Goal: Transaction & Acquisition: Book appointment/travel/reservation

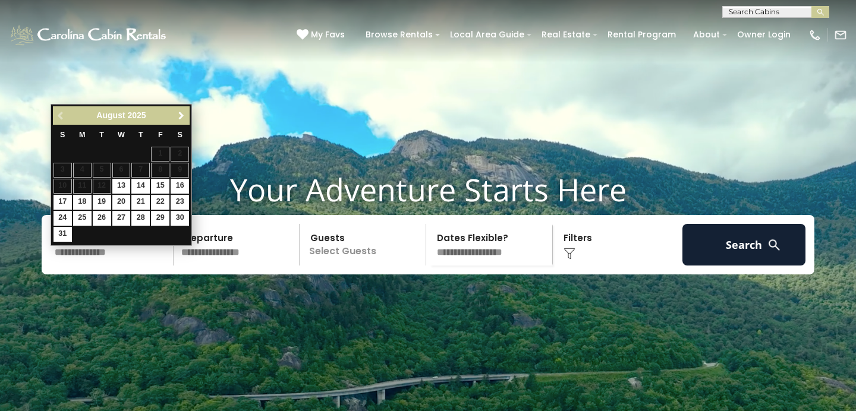
click at [181, 114] on span "Next" at bounding box center [182, 116] width 10 height 10
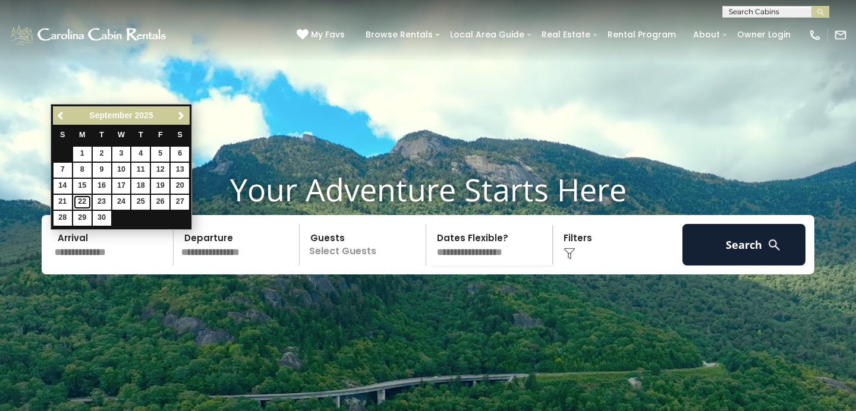
click at [81, 202] on link "22" at bounding box center [82, 202] width 18 height 15
type input "*******"
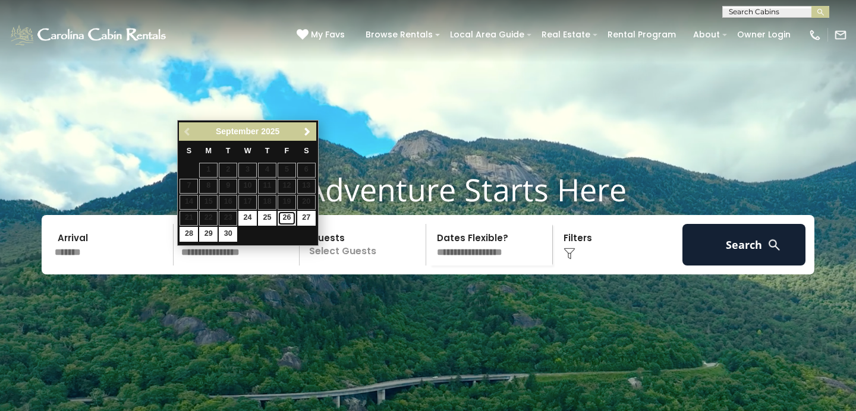
click at [290, 218] on link "26" at bounding box center [287, 218] width 18 height 15
type input "*******"
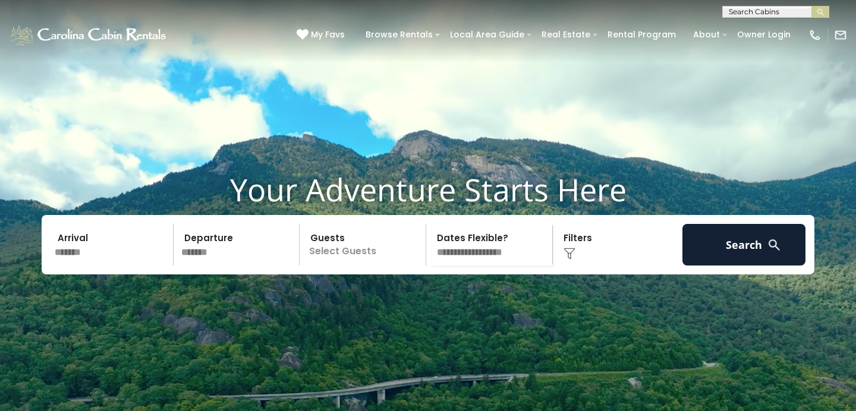
click at [340, 265] on p "Select Guests" at bounding box center [364, 245] width 122 height 42
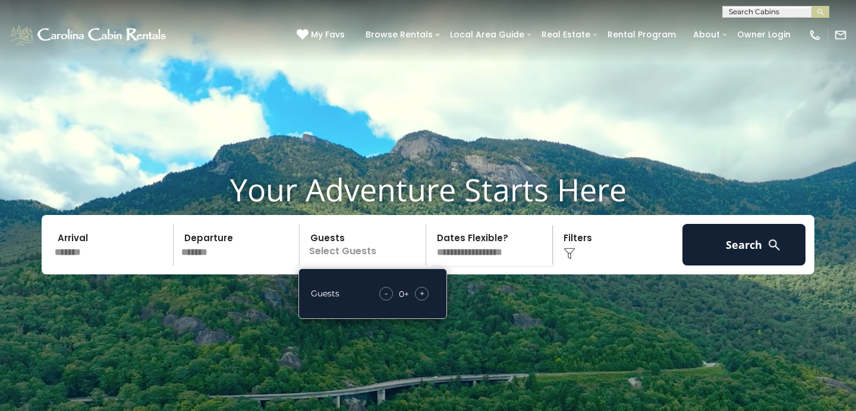
click at [426, 301] on div "+" at bounding box center [422, 294] width 14 height 14
click at [425, 301] on div "+" at bounding box center [422, 294] width 14 height 14
click at [553, 349] on video at bounding box center [428, 214] width 856 height 428
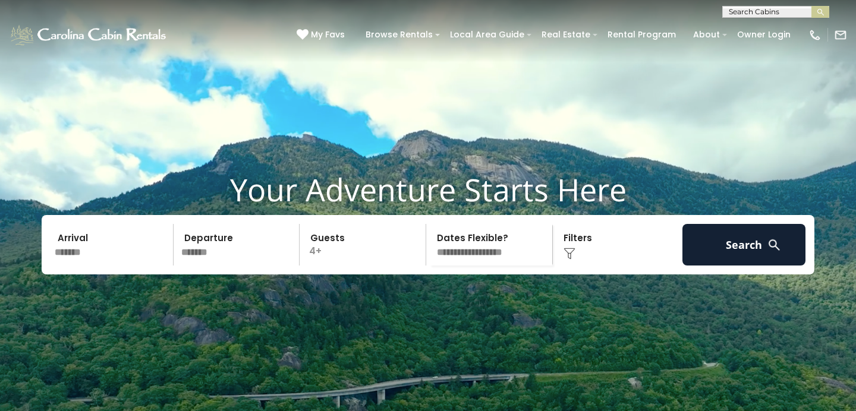
click at [575, 265] on div "Click to Choose" at bounding box center [617, 245] width 123 height 42
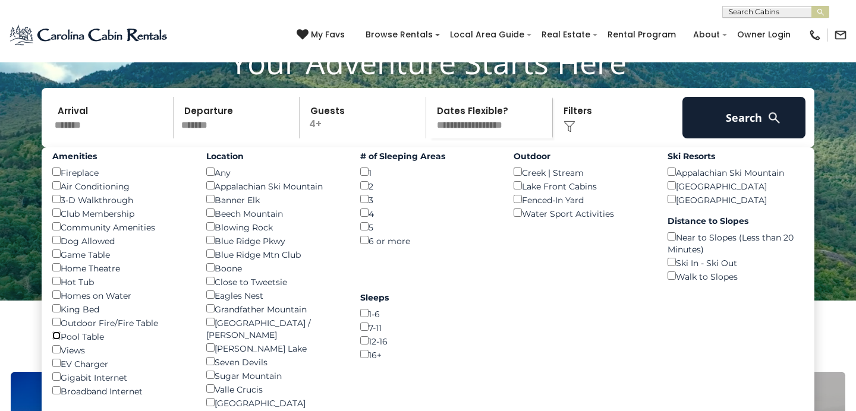
scroll to position [127, 0]
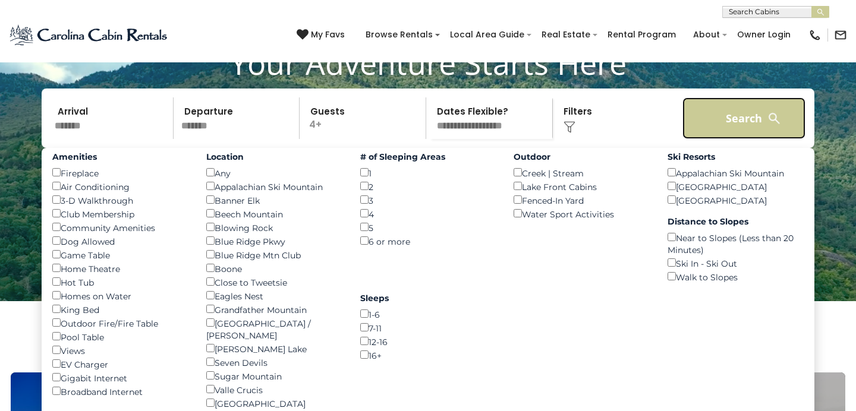
click at [749, 139] on button "Search" at bounding box center [744, 119] width 123 height 42
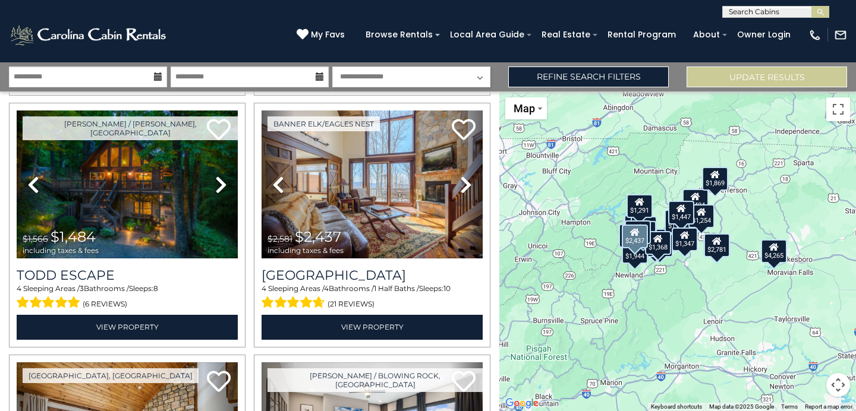
scroll to position [534, 0]
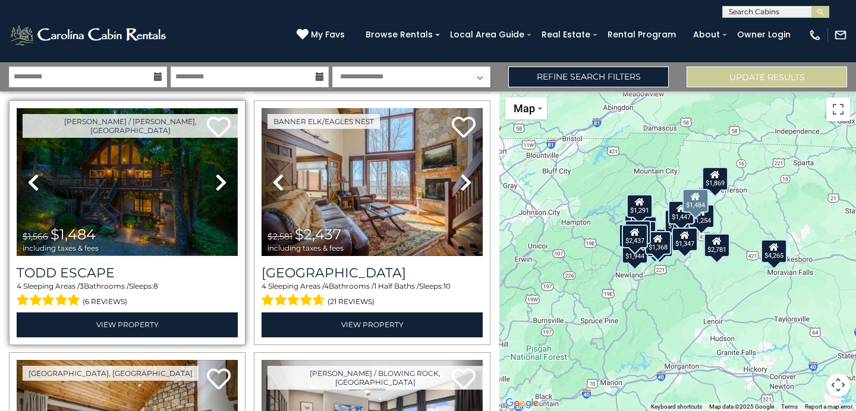
click at [131, 184] on img at bounding box center [127, 182] width 221 height 148
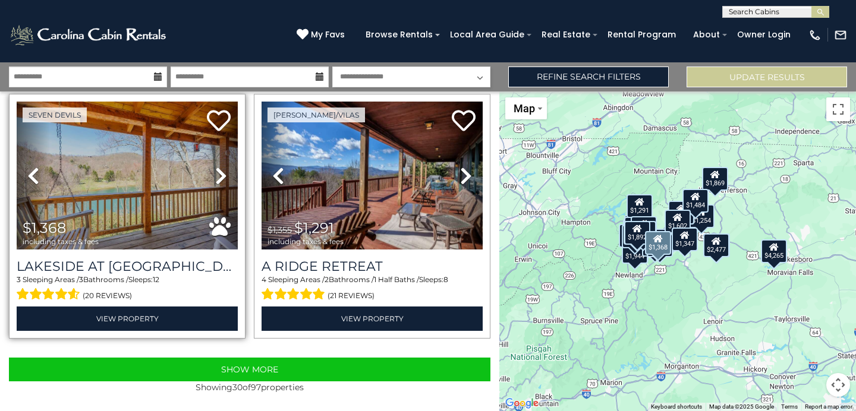
scroll to position [3566, 0]
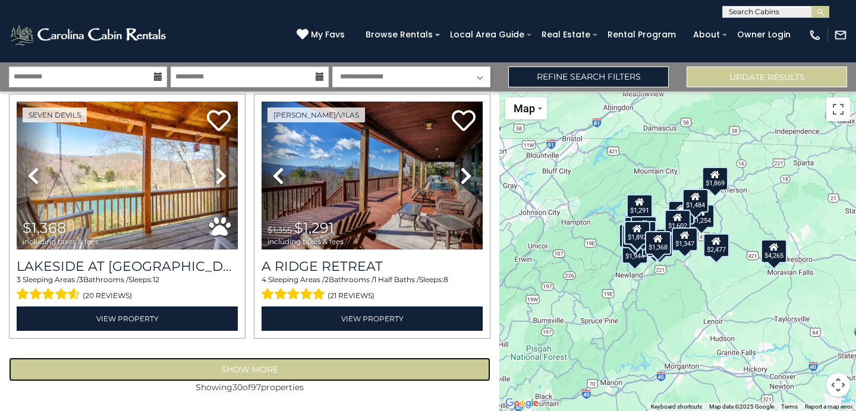
click at [246, 370] on button "Show More" at bounding box center [250, 370] width 482 height 24
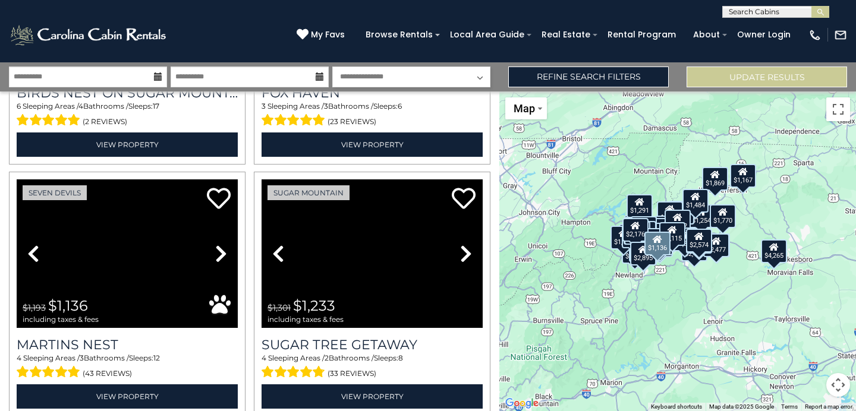
scroll to position [5513, 0]
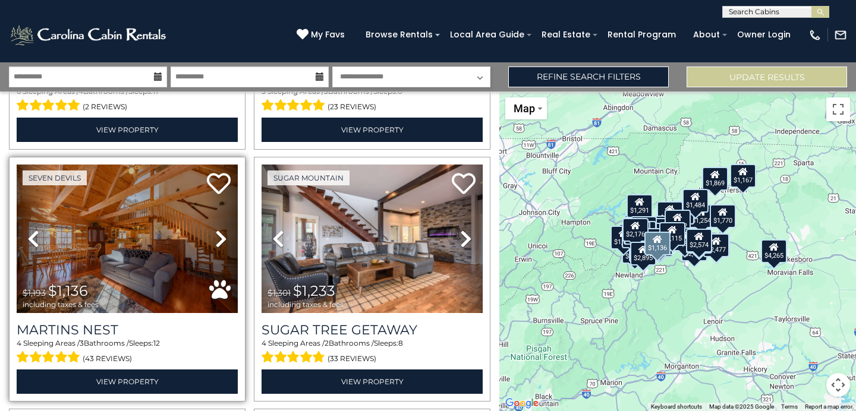
click at [224, 243] on icon at bounding box center [221, 238] width 12 height 19
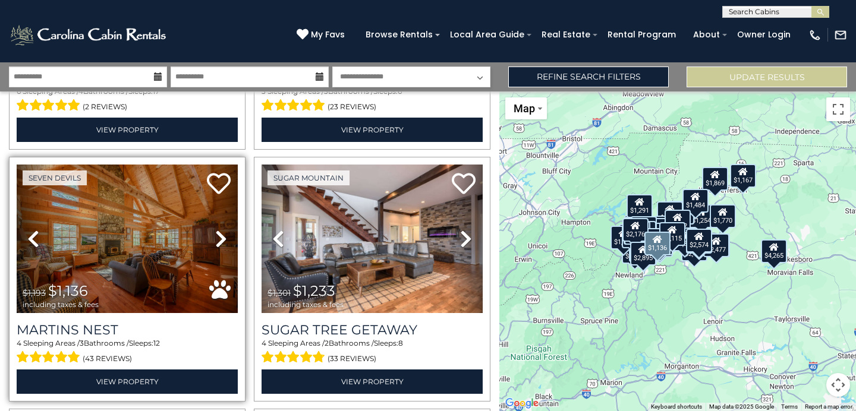
click at [224, 243] on icon at bounding box center [221, 238] width 12 height 19
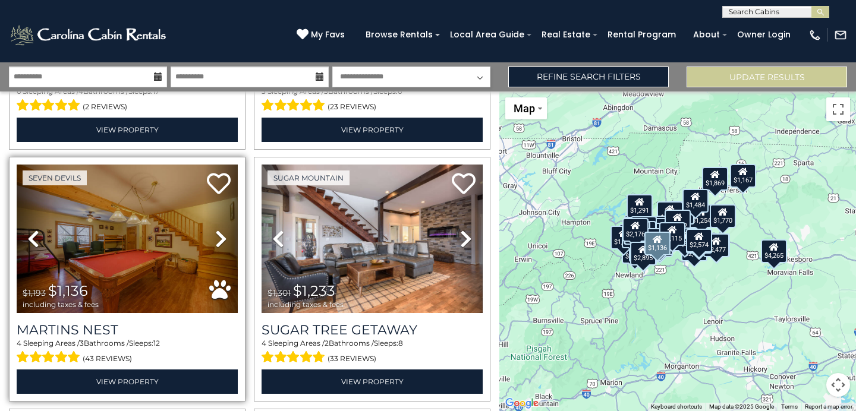
click at [224, 243] on icon at bounding box center [221, 238] width 12 height 19
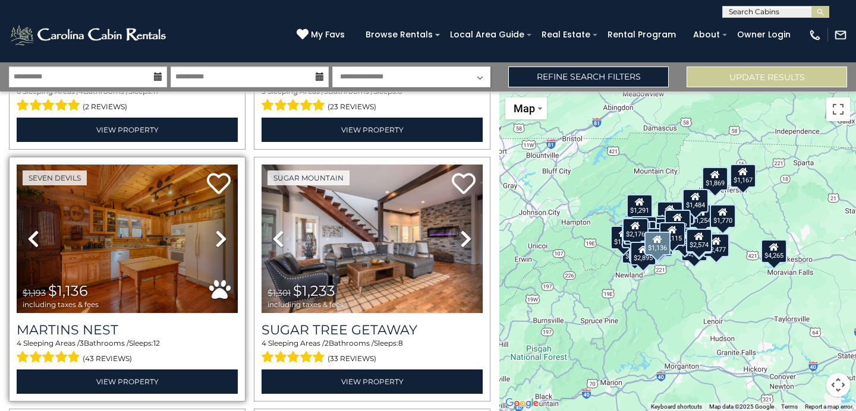
click at [224, 243] on icon at bounding box center [221, 238] width 12 height 19
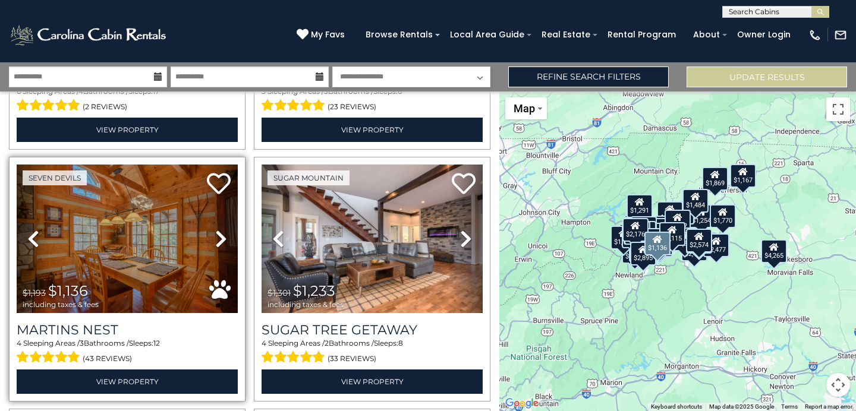
click at [224, 243] on icon at bounding box center [221, 238] width 12 height 19
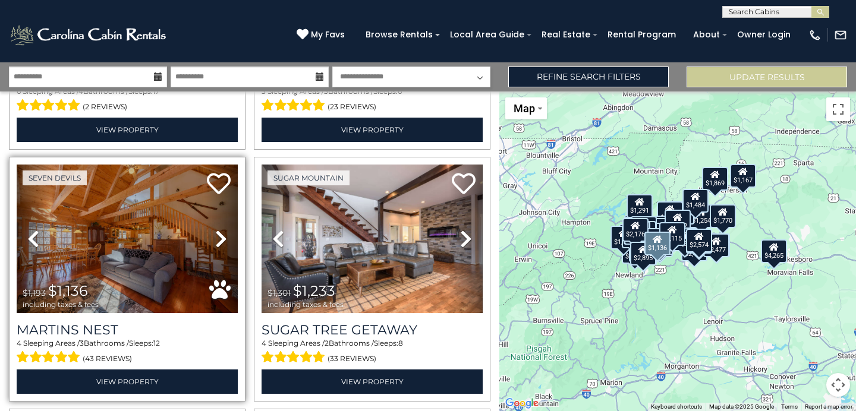
click at [224, 243] on icon at bounding box center [221, 238] width 12 height 19
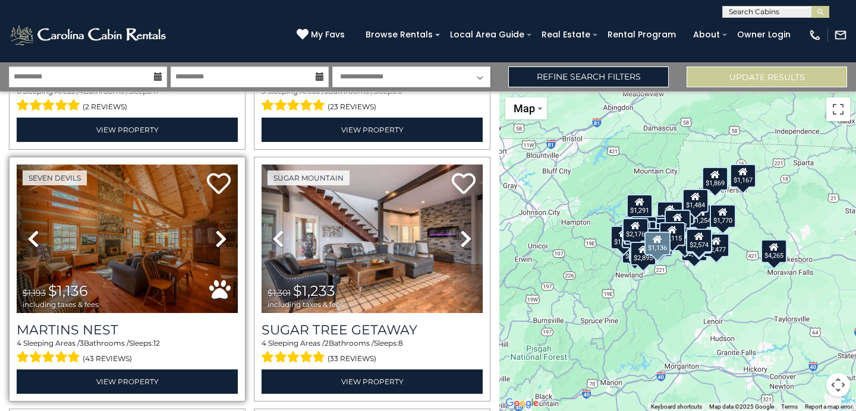
click at [224, 243] on icon at bounding box center [221, 238] width 12 height 19
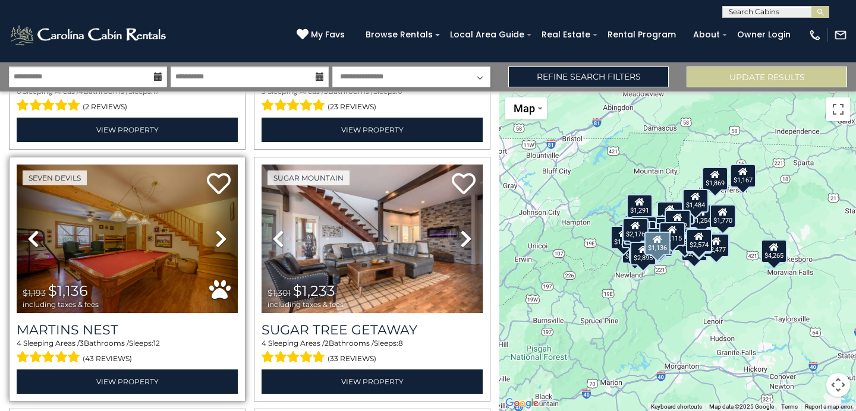
click at [224, 243] on icon at bounding box center [221, 238] width 12 height 19
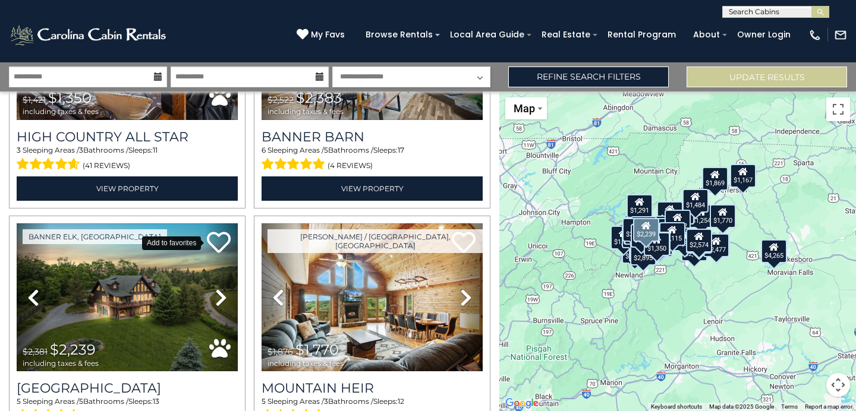
scroll to position [6210, 0]
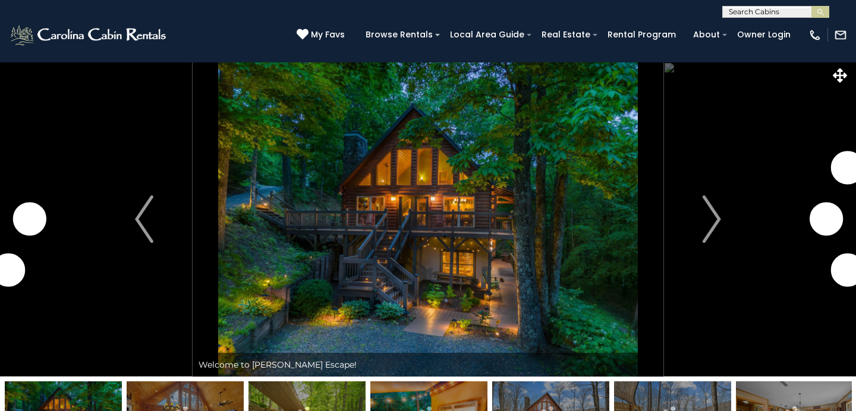
click at [705, 215] on img "Next" at bounding box center [712, 220] width 18 height 48
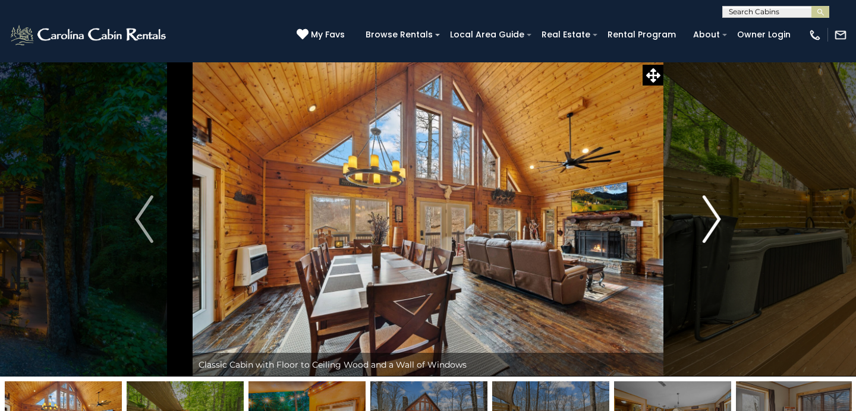
click at [705, 216] on img "Next" at bounding box center [712, 220] width 18 height 48
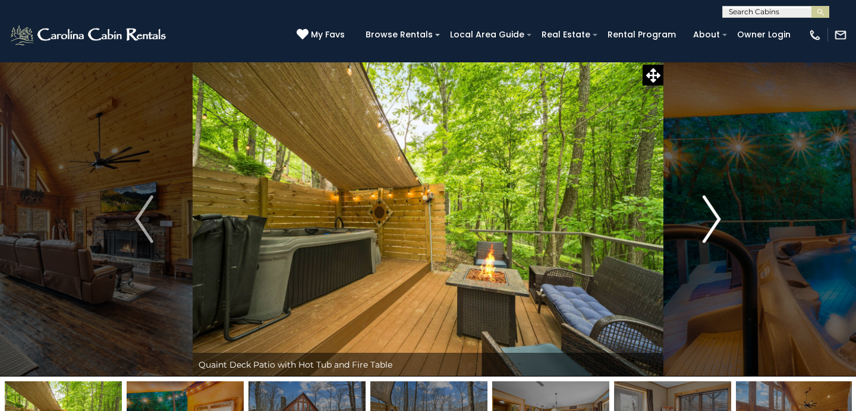
click at [705, 216] on img "Next" at bounding box center [712, 220] width 18 height 48
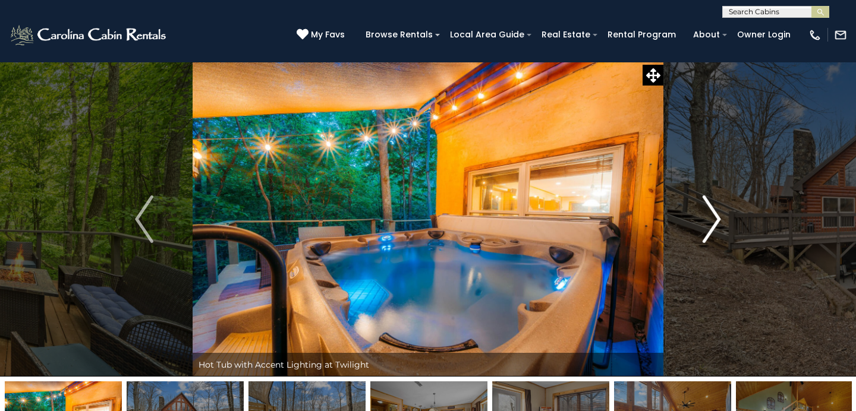
click at [705, 216] on img "Next" at bounding box center [712, 220] width 18 height 48
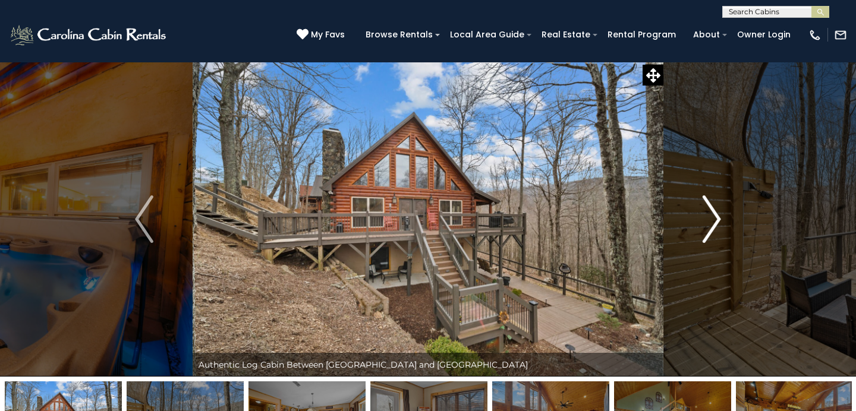
click at [705, 216] on img "Next" at bounding box center [712, 220] width 18 height 48
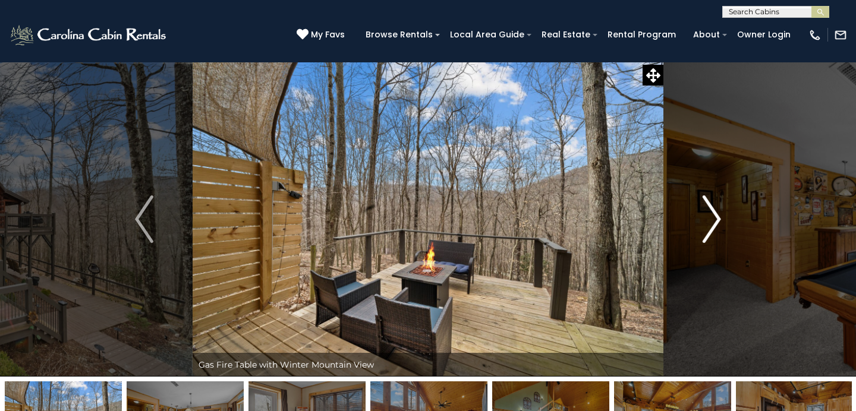
click at [705, 216] on img "Next" at bounding box center [712, 220] width 18 height 48
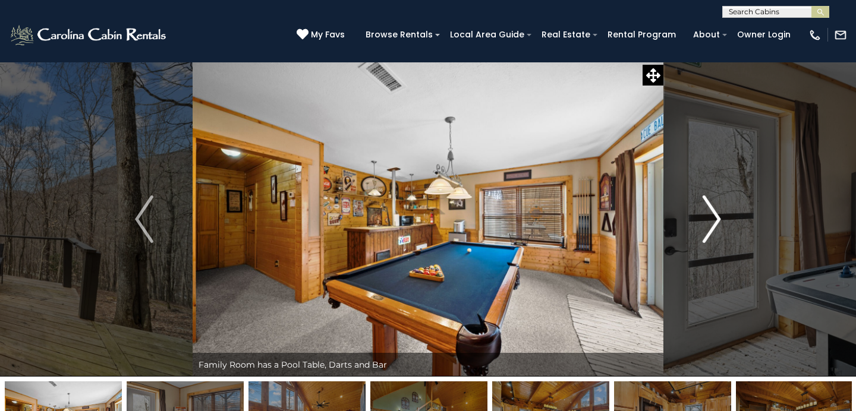
click at [705, 216] on img "Next" at bounding box center [712, 220] width 18 height 48
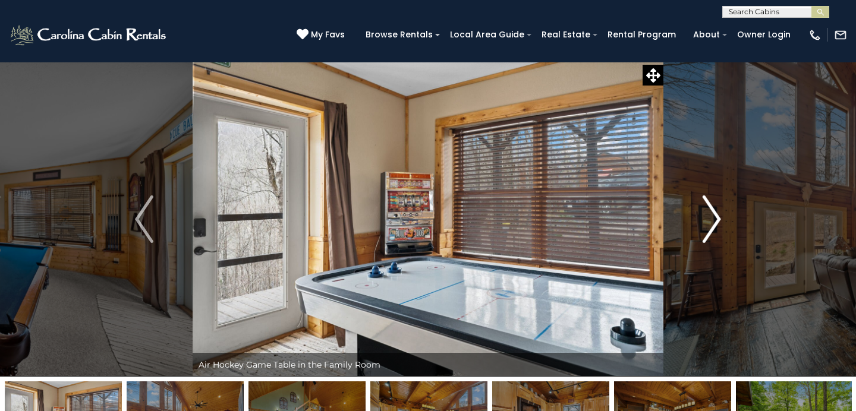
click at [705, 216] on img "Next" at bounding box center [712, 220] width 18 height 48
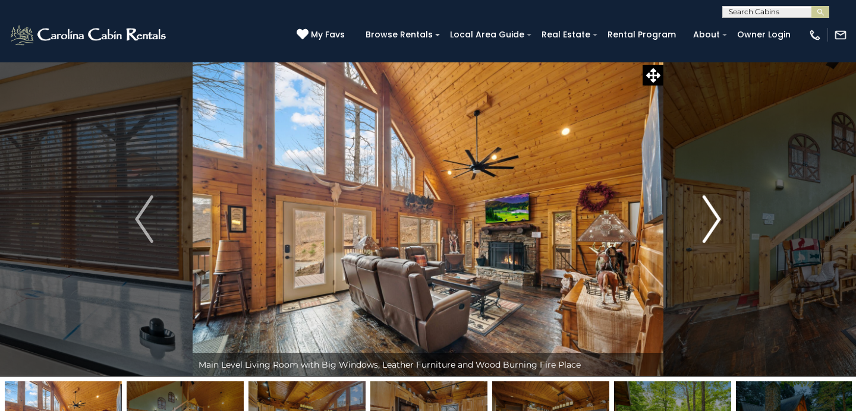
click at [705, 216] on img "Next" at bounding box center [712, 220] width 18 height 48
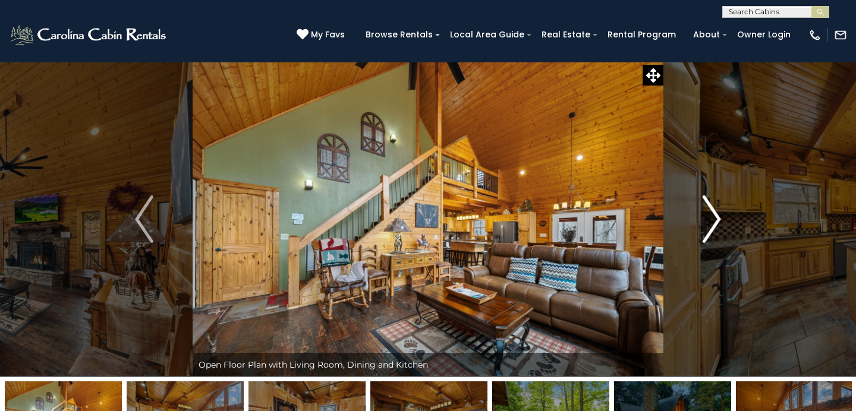
click at [705, 216] on img "Next" at bounding box center [712, 220] width 18 height 48
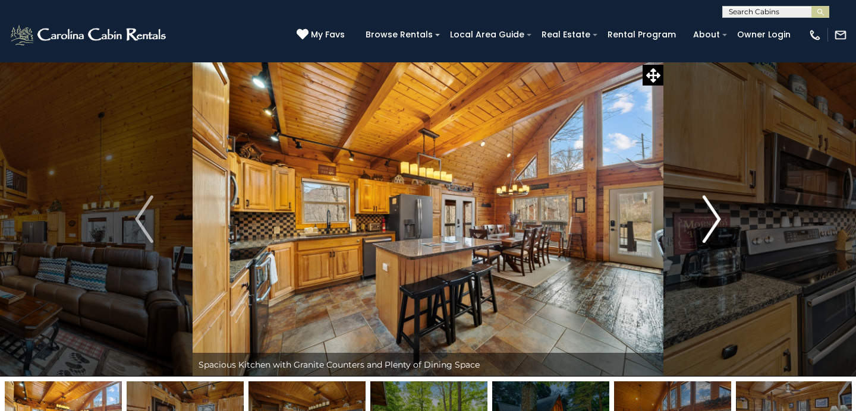
click at [705, 216] on img "Next" at bounding box center [712, 220] width 18 height 48
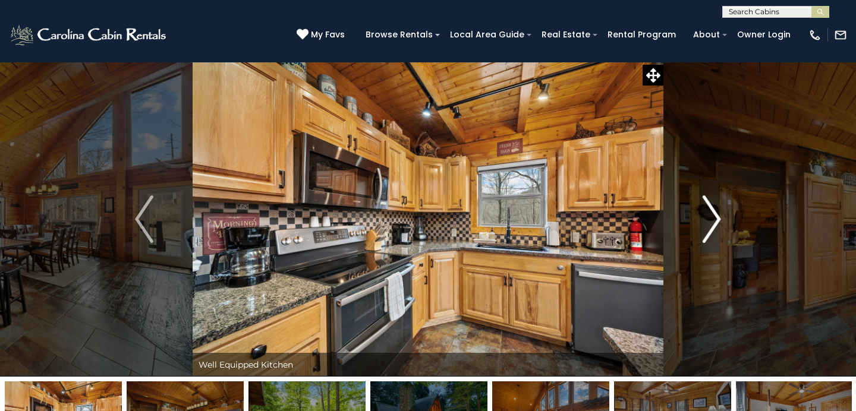
click at [705, 216] on img "Next" at bounding box center [712, 220] width 18 height 48
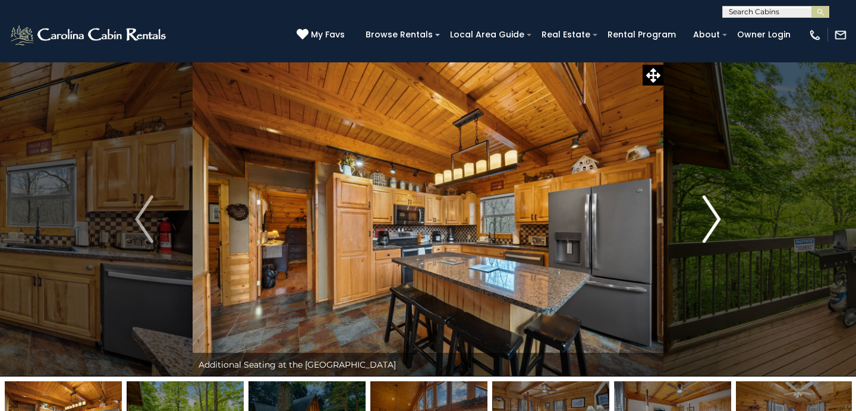
click at [705, 216] on img "Next" at bounding box center [712, 220] width 18 height 48
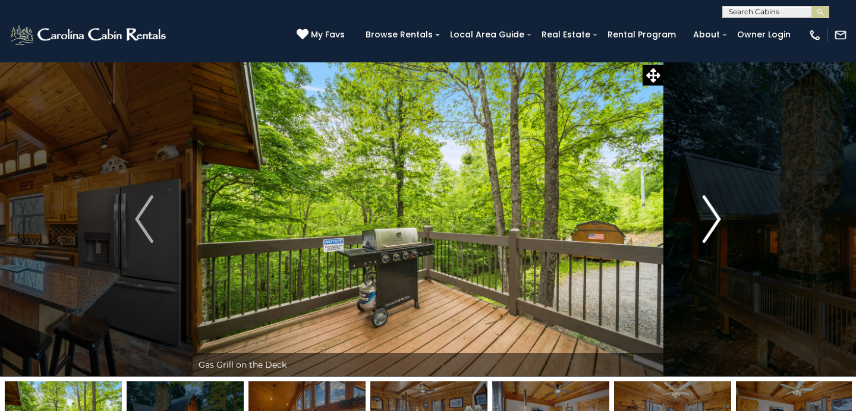
click at [705, 216] on img "Next" at bounding box center [712, 220] width 18 height 48
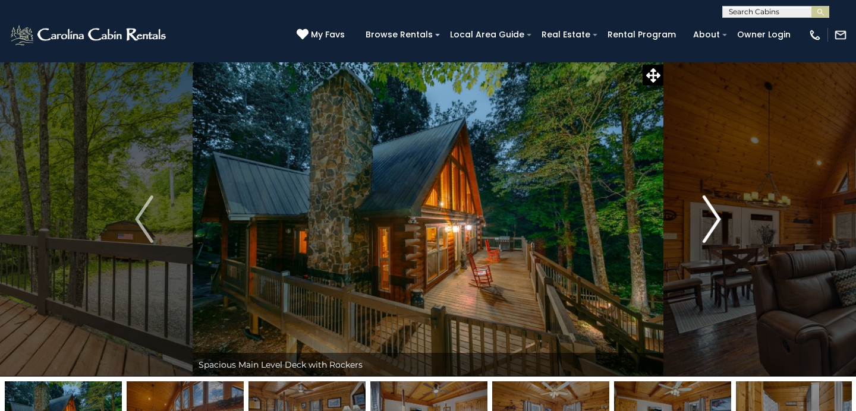
click at [705, 216] on img "Next" at bounding box center [712, 220] width 18 height 48
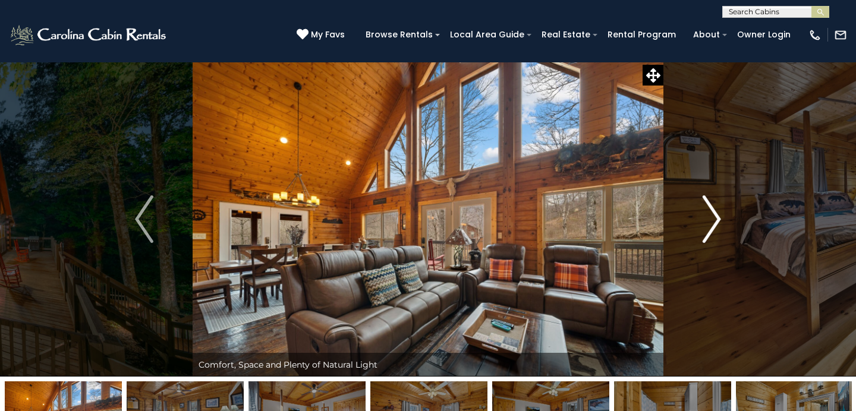
click at [705, 216] on img "Next" at bounding box center [712, 220] width 18 height 48
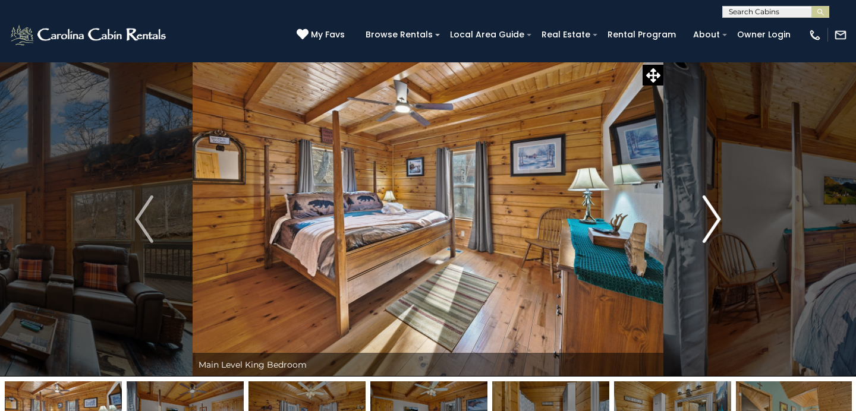
click at [705, 216] on img "Next" at bounding box center [712, 220] width 18 height 48
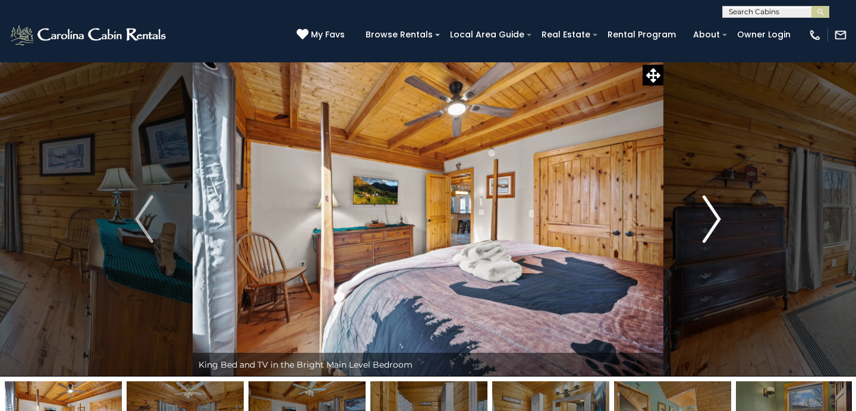
click at [705, 216] on img "Next" at bounding box center [712, 220] width 18 height 48
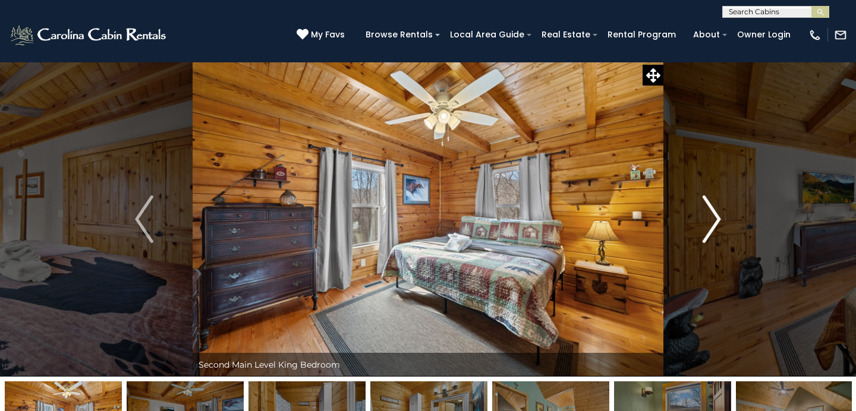
click at [705, 216] on img "Next" at bounding box center [712, 220] width 18 height 48
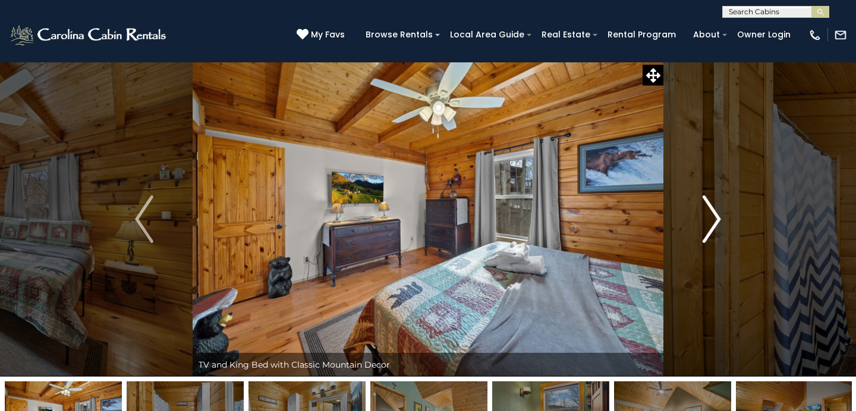
click at [705, 216] on img "Next" at bounding box center [712, 220] width 18 height 48
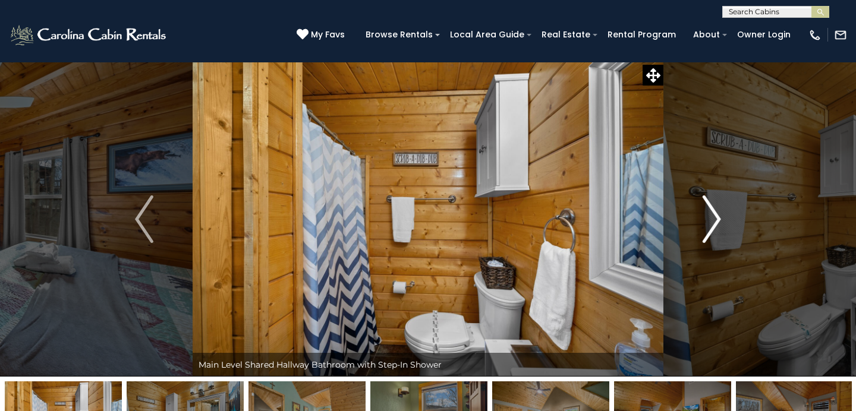
click at [705, 216] on img "Next" at bounding box center [712, 220] width 18 height 48
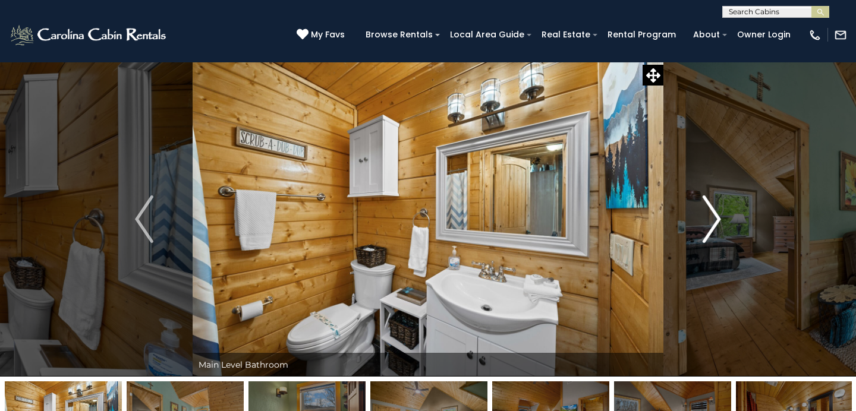
click at [705, 216] on img "Next" at bounding box center [712, 220] width 18 height 48
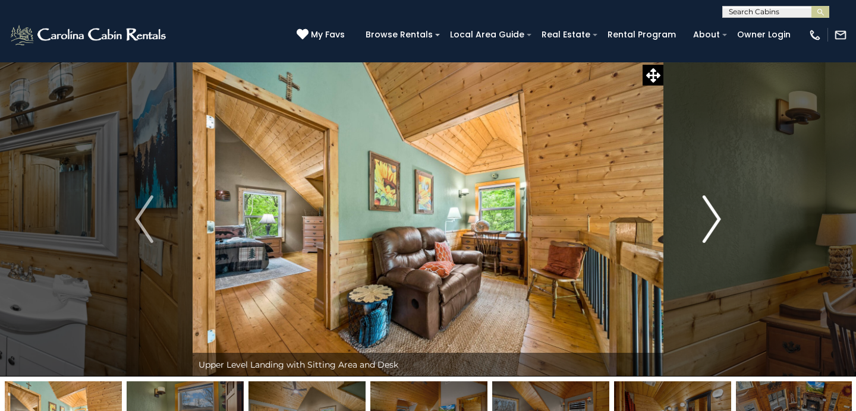
click at [705, 216] on img "Next" at bounding box center [712, 220] width 18 height 48
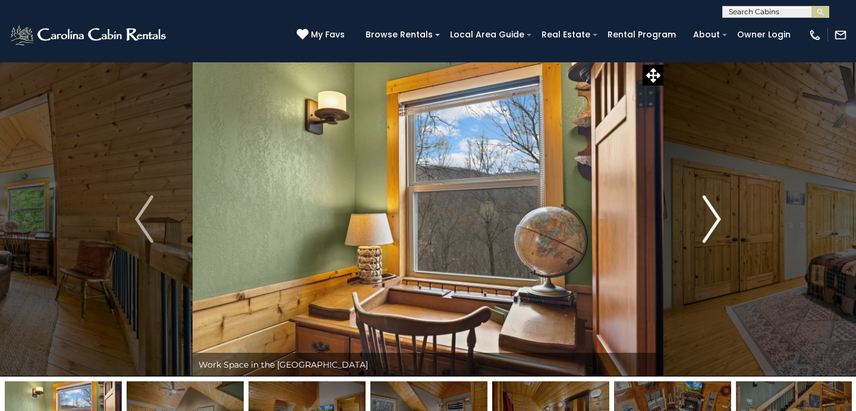
click at [705, 216] on img "Next" at bounding box center [712, 220] width 18 height 48
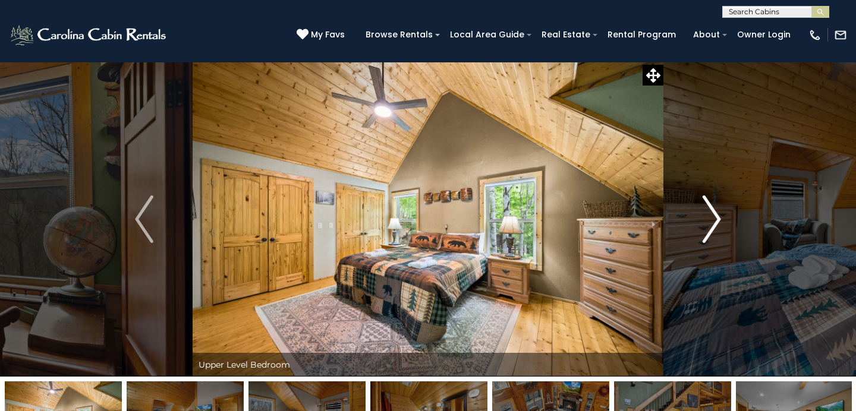
click at [705, 216] on img "Next" at bounding box center [712, 220] width 18 height 48
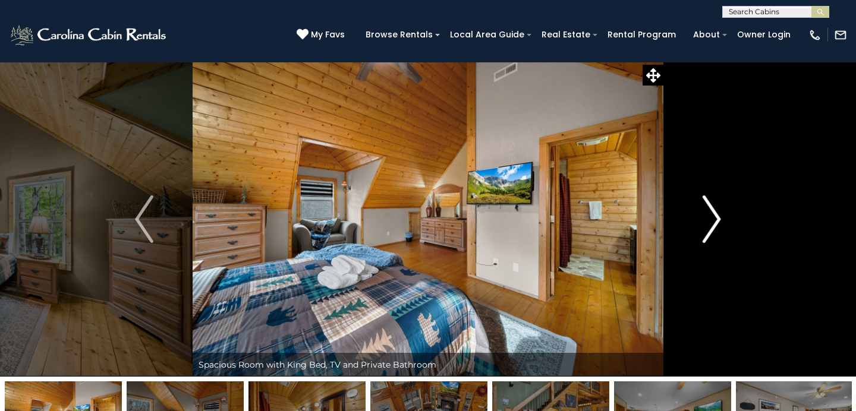
click at [705, 216] on img "Next" at bounding box center [712, 220] width 18 height 48
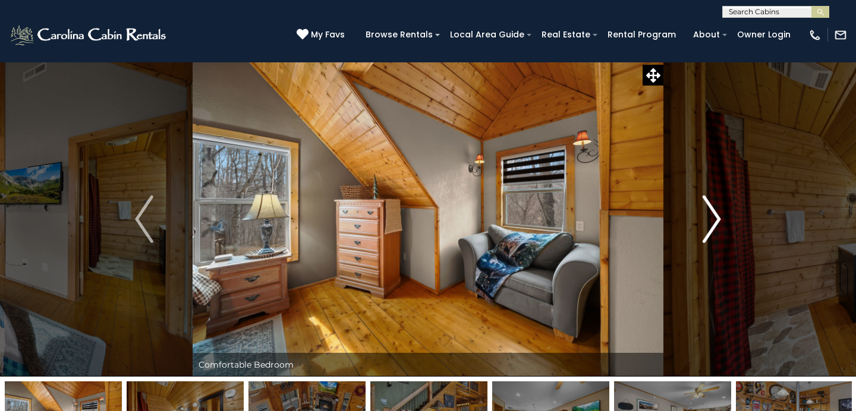
click at [705, 216] on img "Next" at bounding box center [712, 220] width 18 height 48
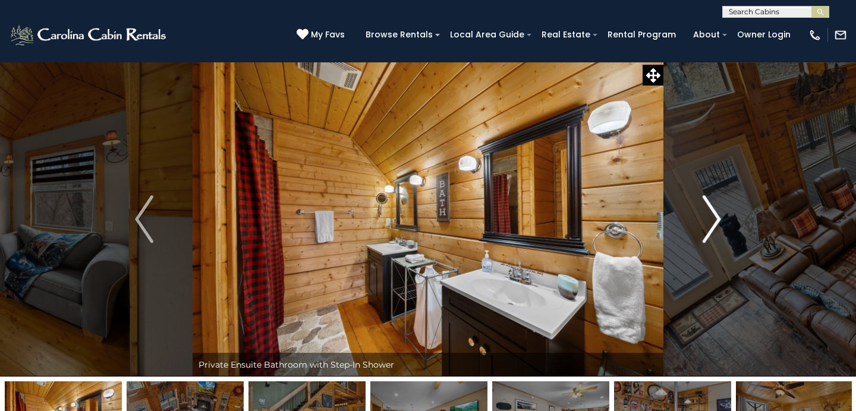
click at [705, 216] on img "Next" at bounding box center [712, 220] width 18 height 48
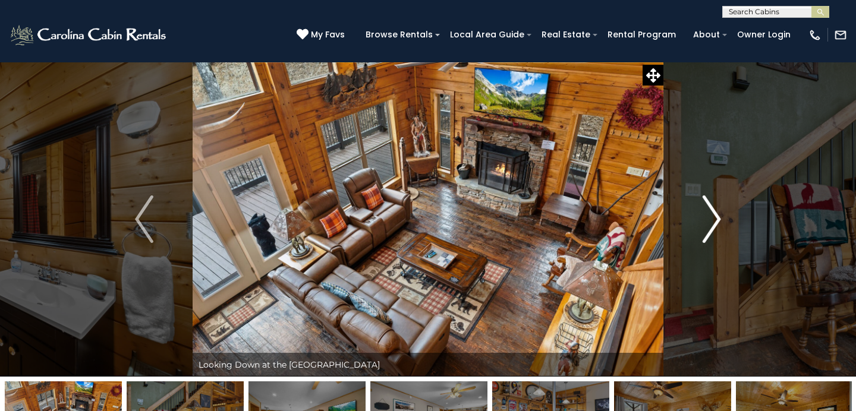
click at [705, 216] on img "Next" at bounding box center [712, 220] width 18 height 48
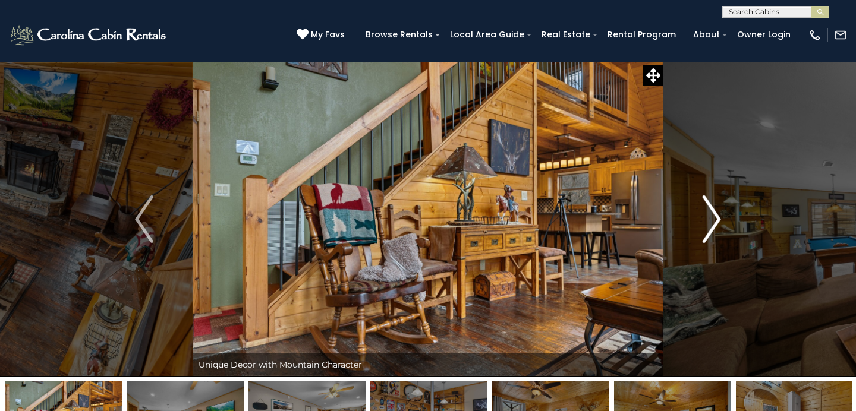
click at [705, 216] on img "Next" at bounding box center [712, 220] width 18 height 48
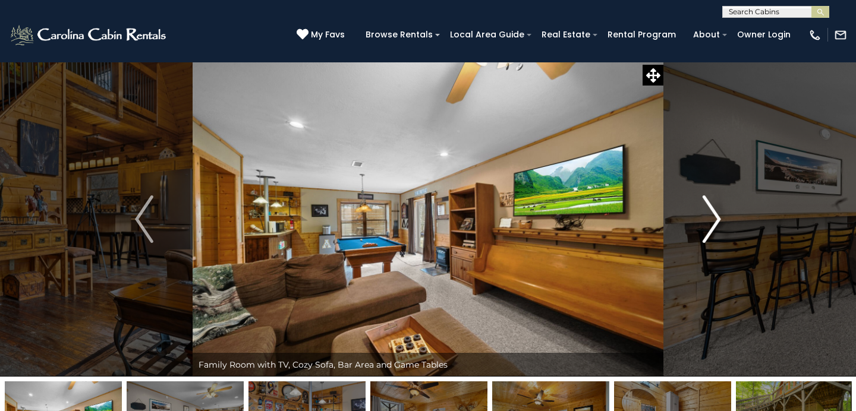
click at [705, 216] on img "Next" at bounding box center [712, 220] width 18 height 48
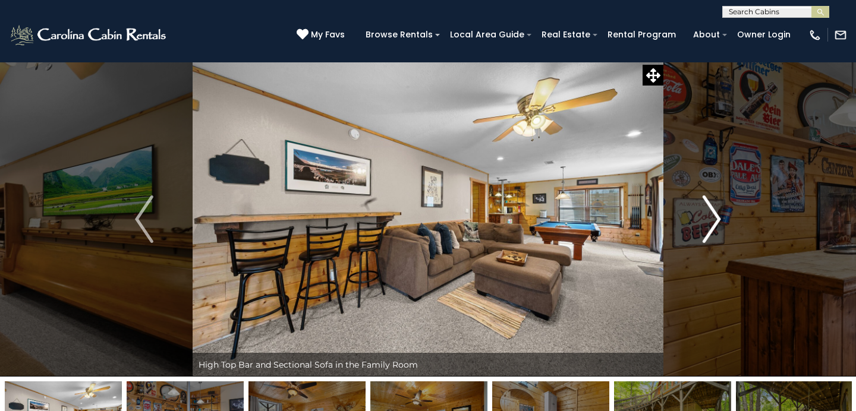
click at [705, 216] on img "Next" at bounding box center [712, 220] width 18 height 48
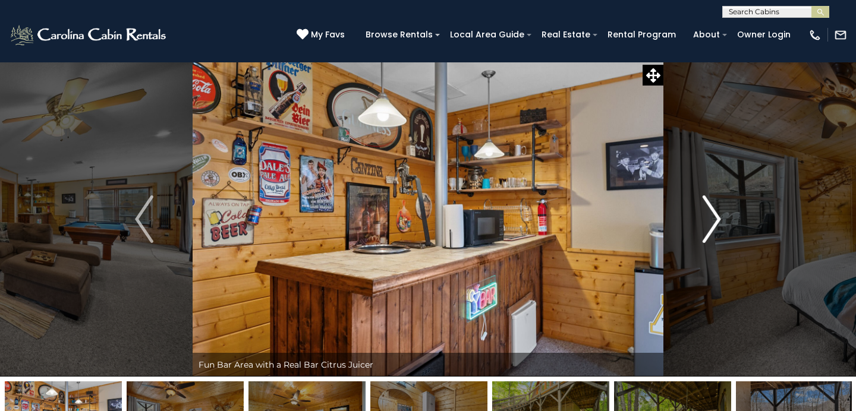
click at [705, 216] on img "Next" at bounding box center [712, 220] width 18 height 48
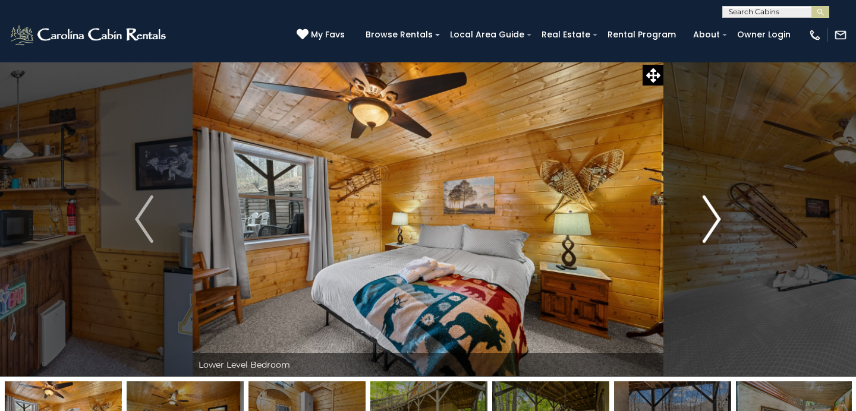
click at [705, 216] on img "Next" at bounding box center [712, 220] width 18 height 48
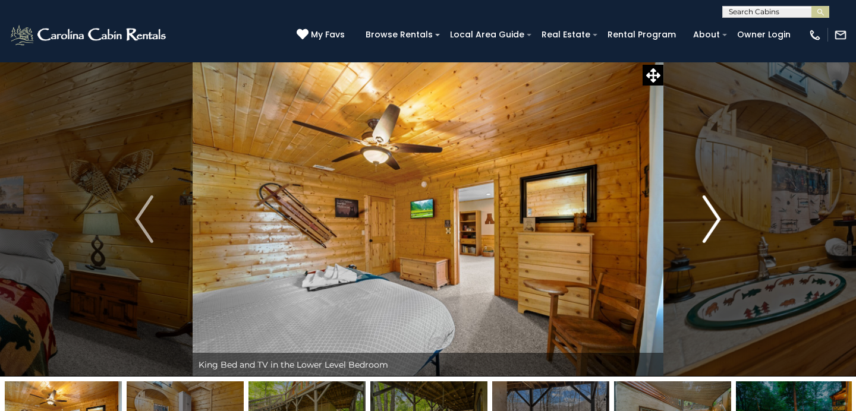
click at [705, 216] on img "Next" at bounding box center [712, 220] width 18 height 48
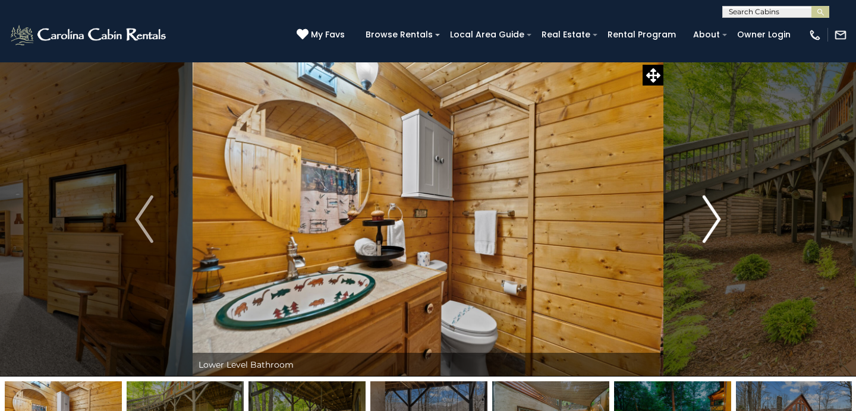
click at [705, 216] on img "Next" at bounding box center [712, 220] width 18 height 48
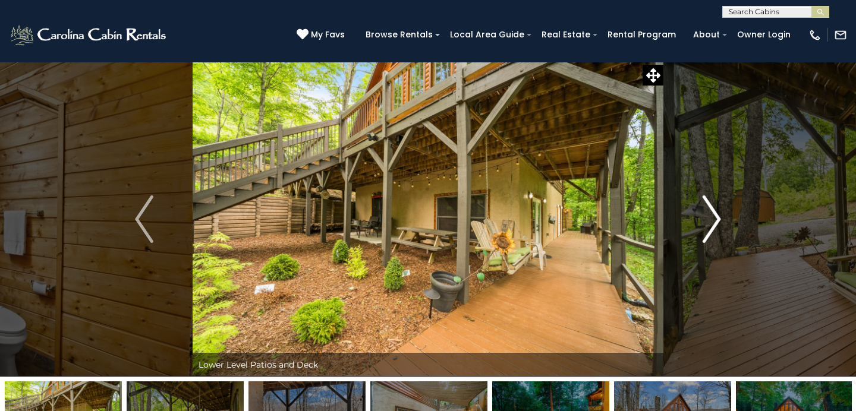
click at [705, 216] on img "Next" at bounding box center [712, 220] width 18 height 48
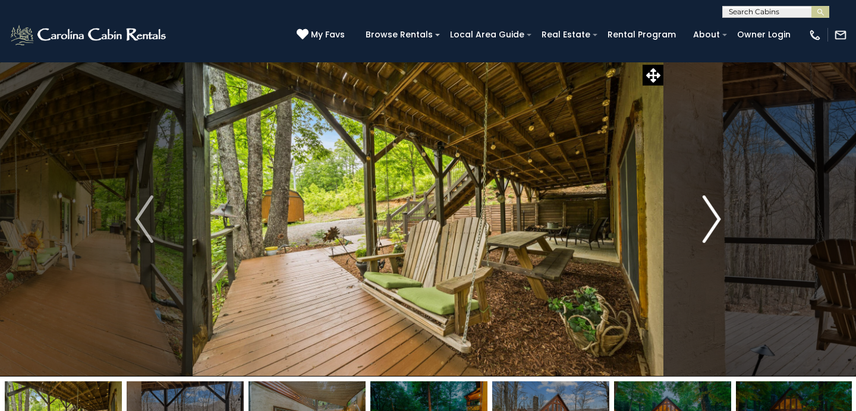
click at [705, 216] on img "Next" at bounding box center [712, 220] width 18 height 48
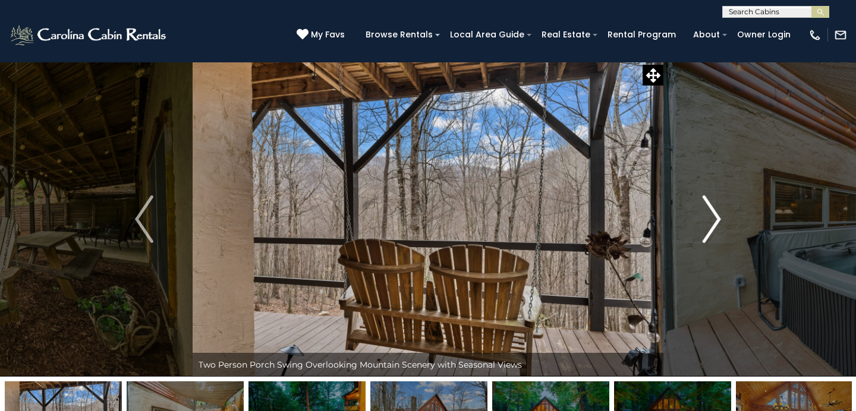
click at [705, 216] on img "Next" at bounding box center [712, 220] width 18 height 48
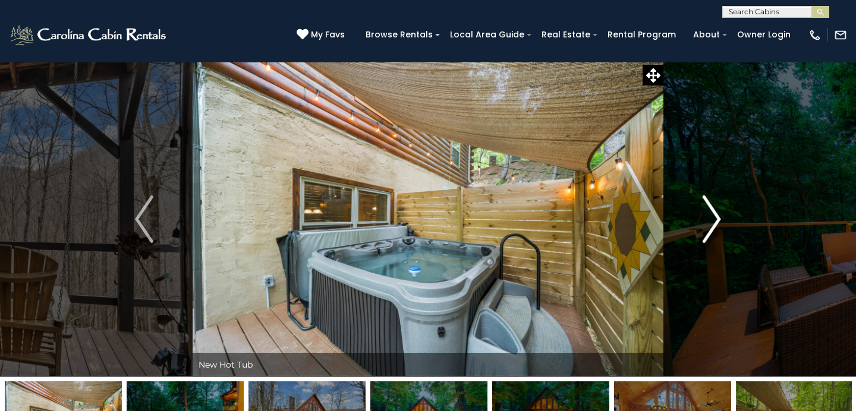
click at [705, 216] on img "Next" at bounding box center [712, 220] width 18 height 48
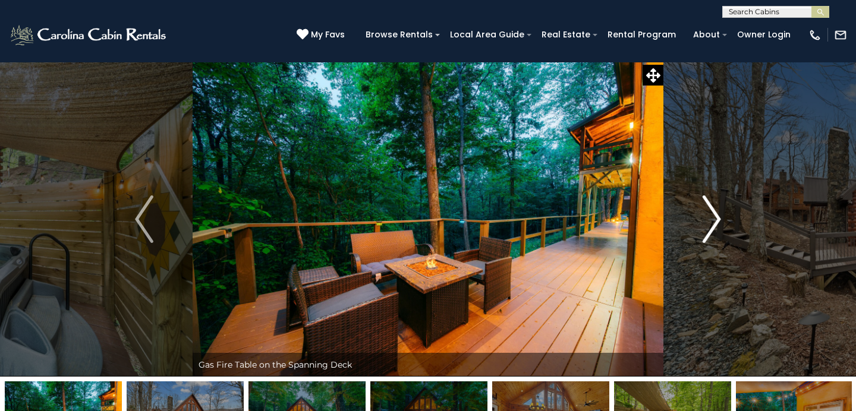
click at [705, 216] on img "Next" at bounding box center [712, 220] width 18 height 48
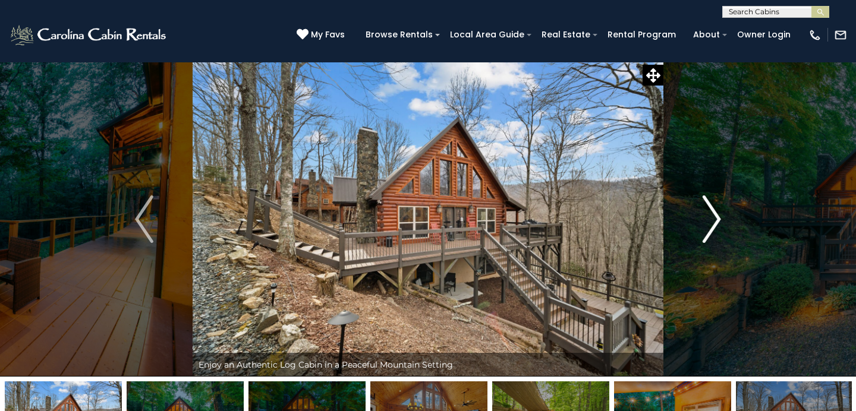
click at [705, 216] on img "Next" at bounding box center [712, 220] width 18 height 48
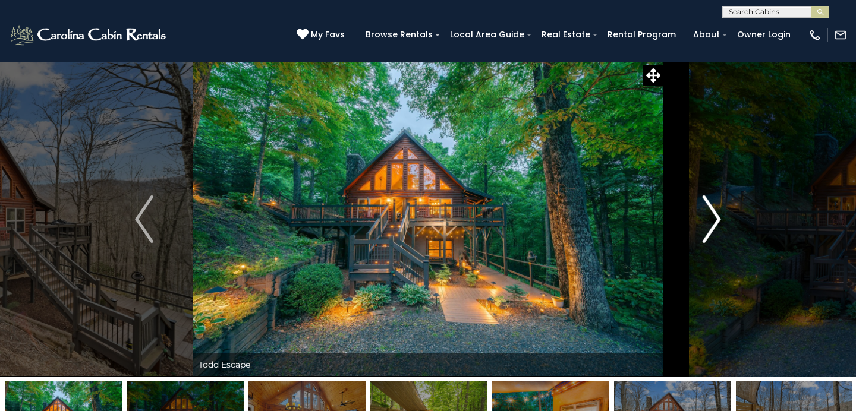
click at [705, 216] on img "Next" at bounding box center [712, 220] width 18 height 48
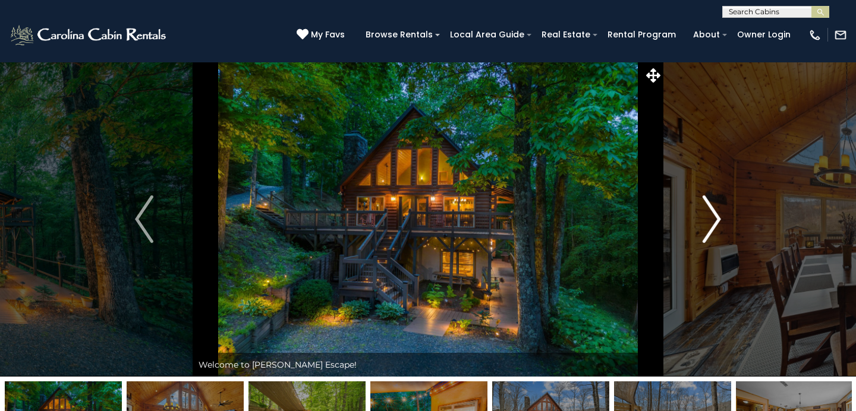
click at [705, 216] on img "Next" at bounding box center [712, 220] width 18 height 48
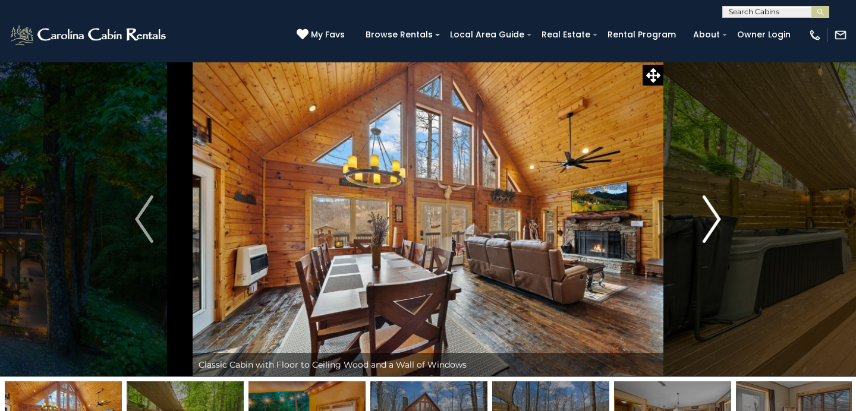
click at [705, 216] on img "Next" at bounding box center [712, 220] width 18 height 48
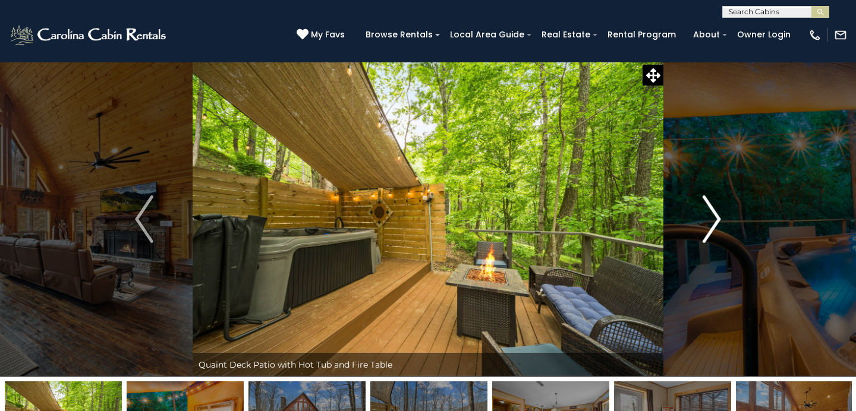
click at [705, 216] on img "Next" at bounding box center [712, 220] width 18 height 48
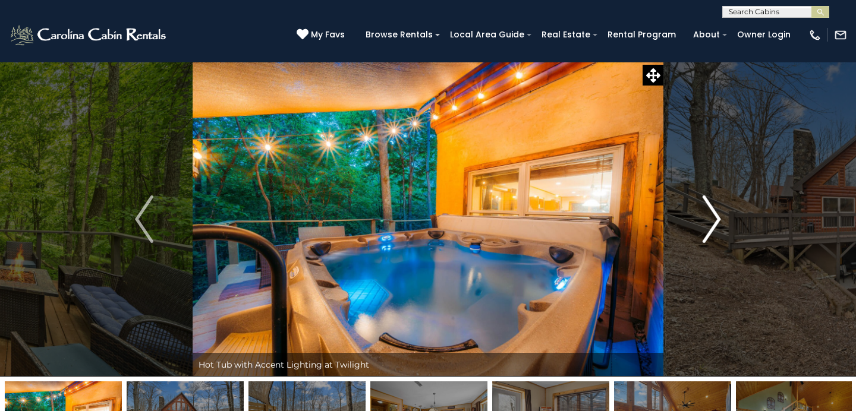
click at [705, 216] on img "Next" at bounding box center [712, 220] width 18 height 48
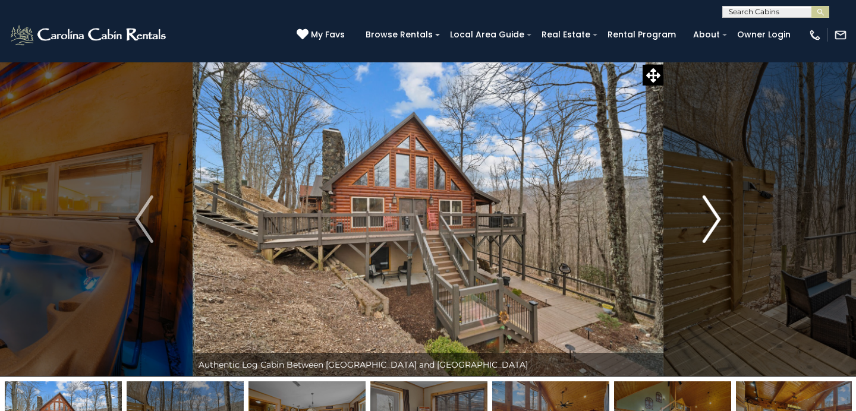
click at [705, 216] on img "Next" at bounding box center [712, 220] width 18 height 48
